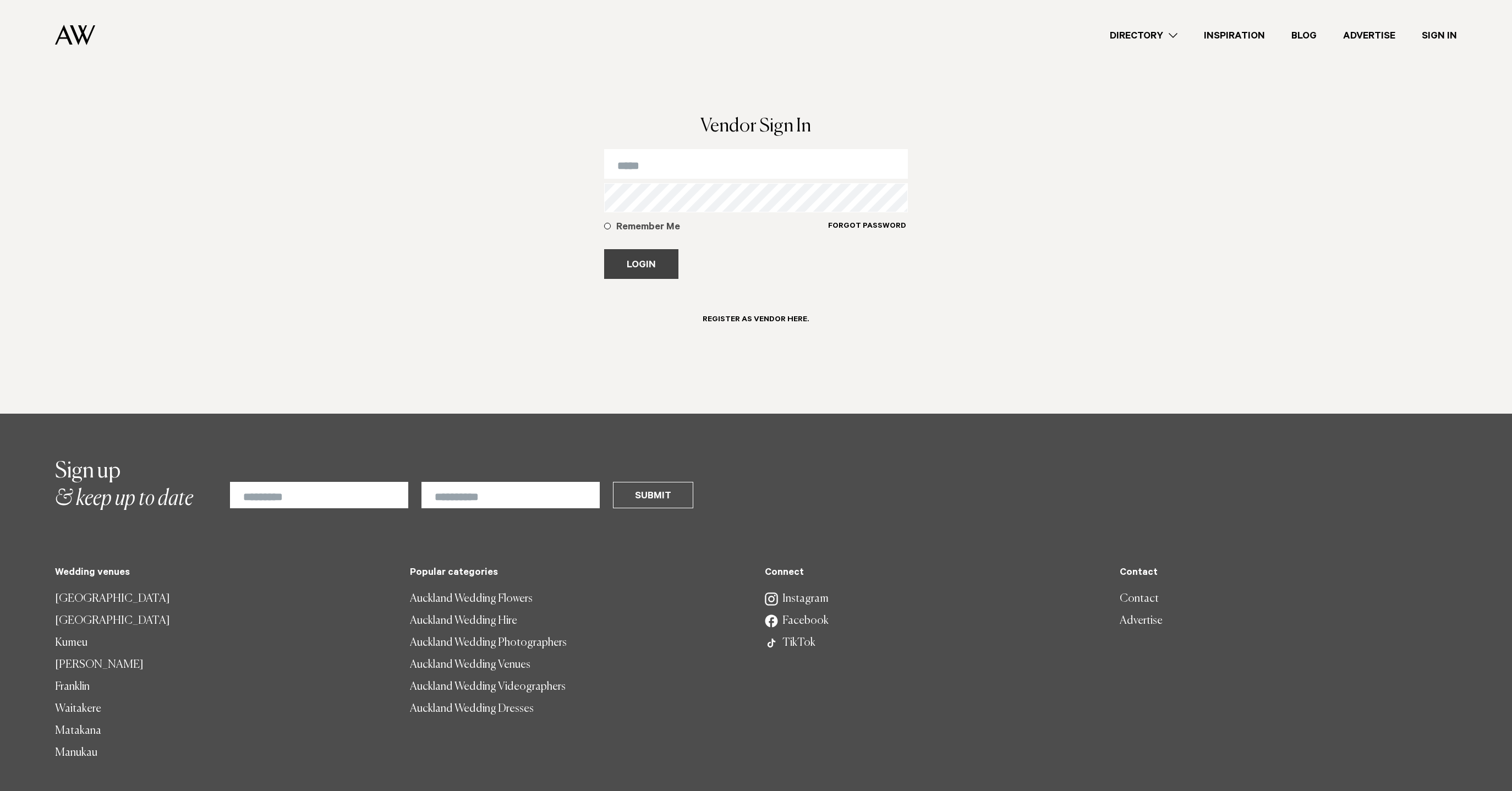
type input "**********"
click at [647, 265] on button "Login" at bounding box center [641, 264] width 74 height 30
